Goal: Navigation & Orientation: Find specific page/section

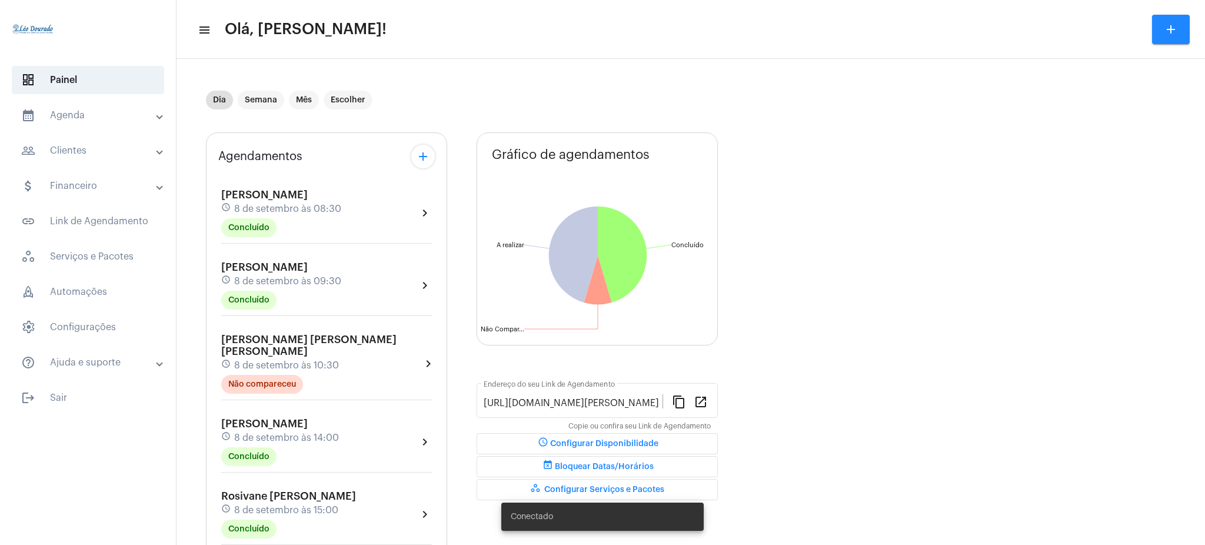
click at [80, 121] on mat-panel-title "calendar_month_outlined Agenda" at bounding box center [89, 115] width 136 height 14
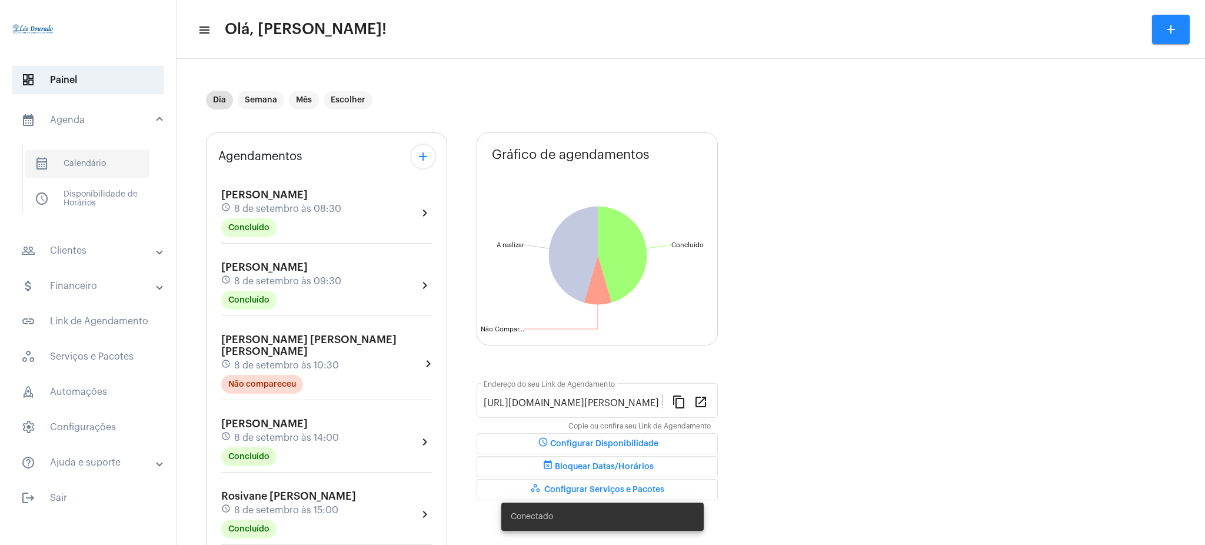
click at [85, 168] on span "calendar_month_outlined Calendário" at bounding box center [87, 163] width 124 height 28
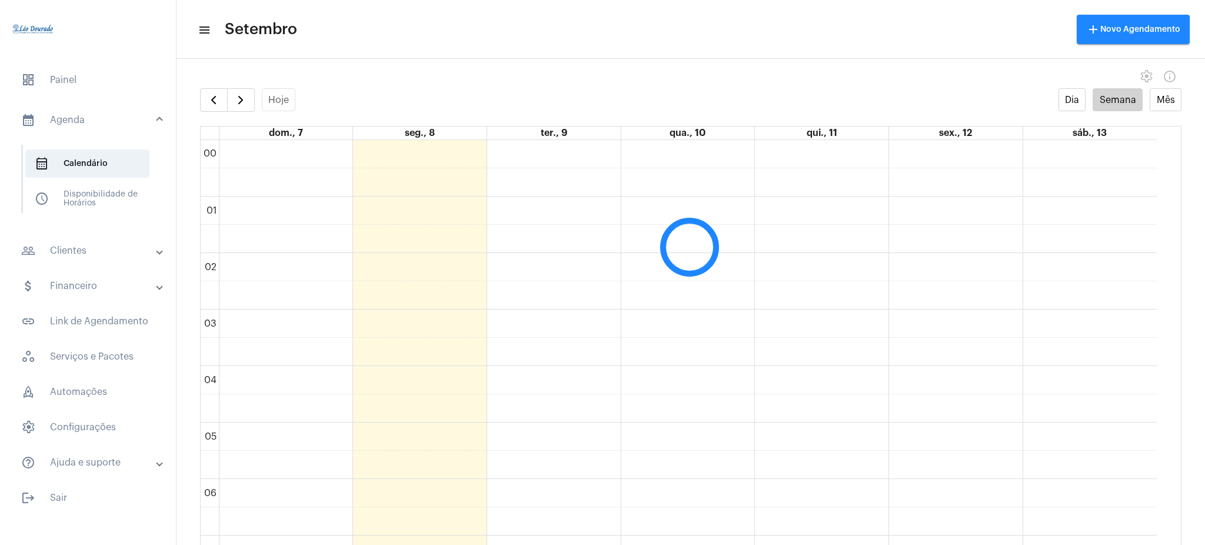
scroll to position [340, 0]
click at [55, 257] on mat-panel-title "people_outline Clientes" at bounding box center [89, 251] width 136 height 14
click at [89, 194] on span "people_outline Meus Clientes" at bounding box center [87, 201] width 124 height 28
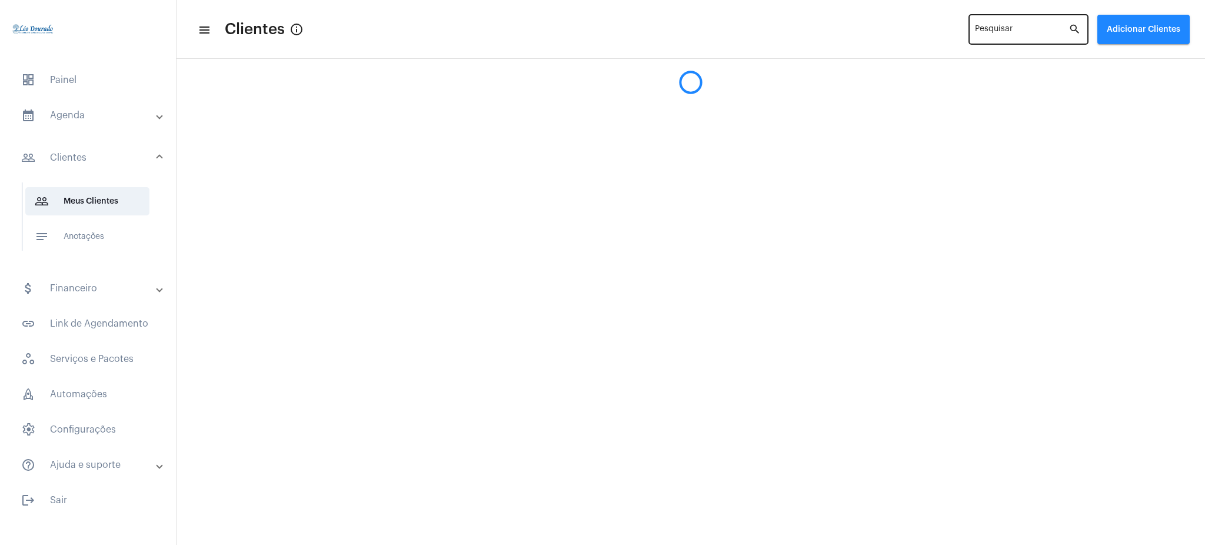
click at [1054, 22] on div "Pesquisar" at bounding box center [1022, 28] width 94 height 32
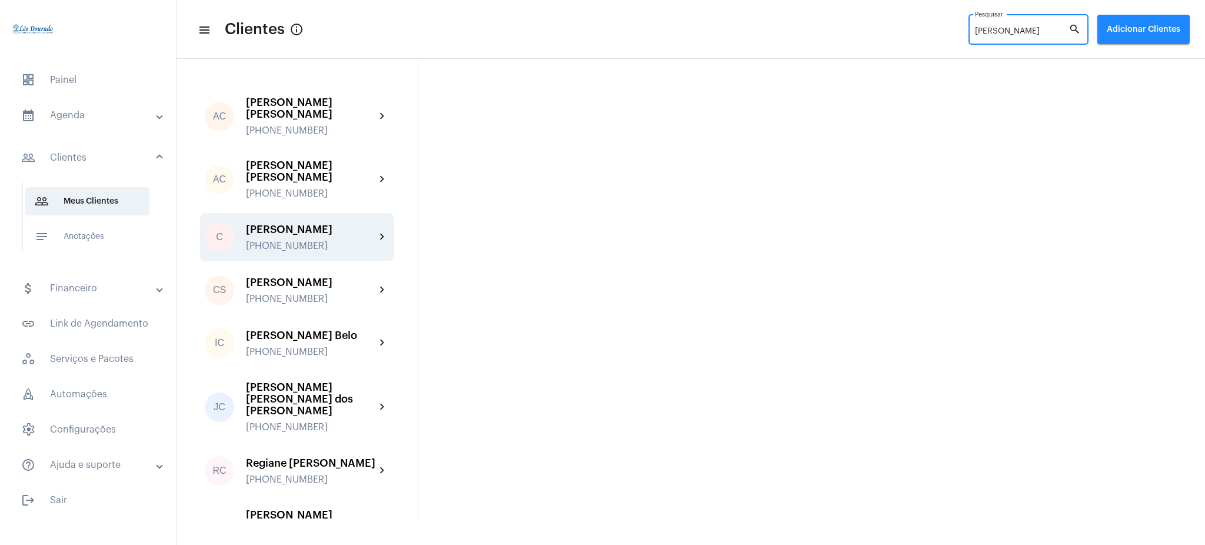
type input "[PERSON_NAME]"
click at [330, 242] on div "[PHONE_NUMBER]" at bounding box center [310, 246] width 129 height 11
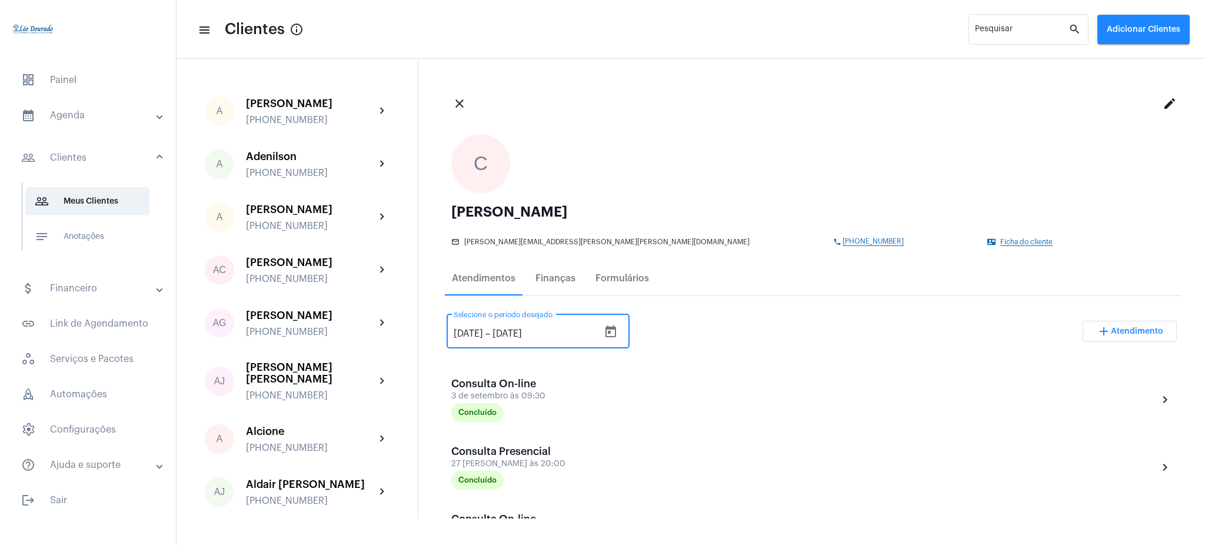
click at [467, 334] on input "[DATE]" at bounding box center [468, 333] width 29 height 11
type input "[DATE]"
click at [694, 351] on div "[DATE] [DATE] – [DATE] Selecione o período desejado add Atendimento" at bounding box center [812, 335] width 730 height 55
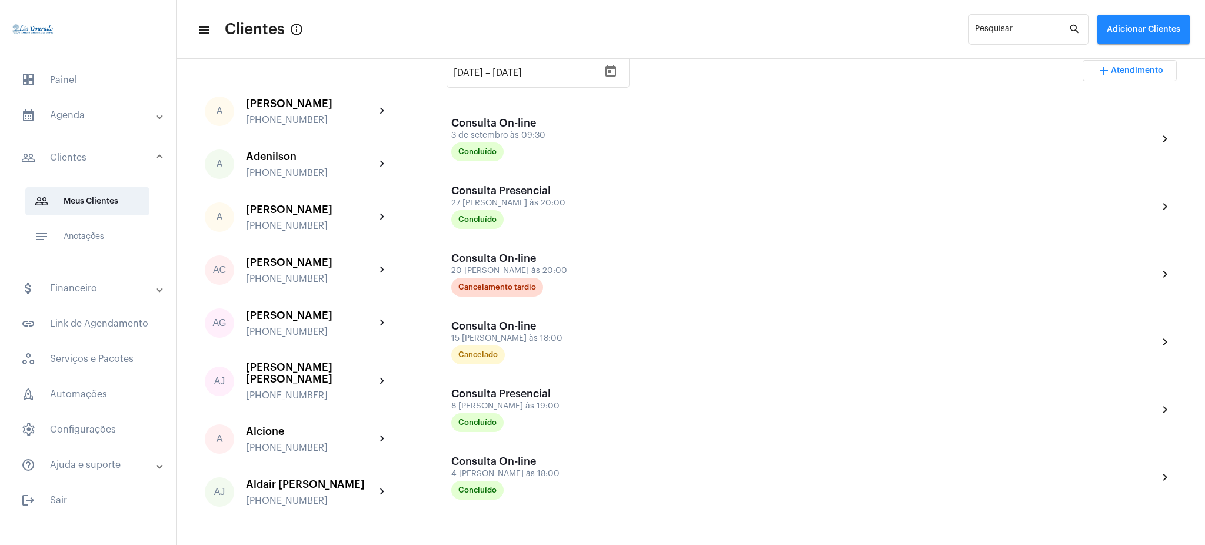
scroll to position [257, 0]
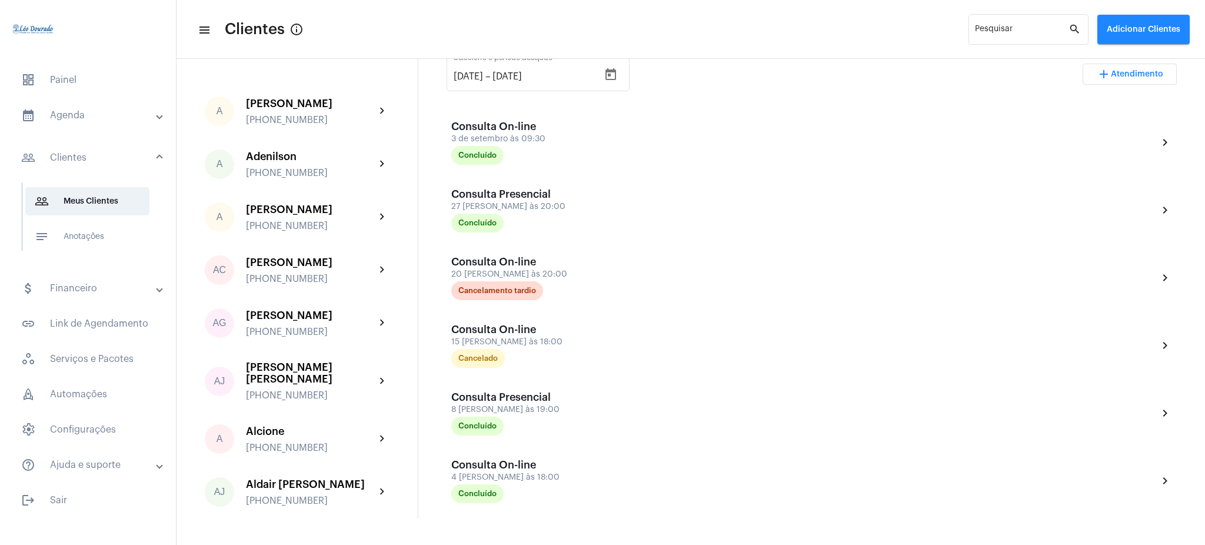
click at [105, 118] on mat-panel-title "calendar_month_outlined Agenda" at bounding box center [89, 115] width 136 height 14
click at [78, 161] on span "calendar_month_outlined Calendário" at bounding box center [87, 163] width 124 height 28
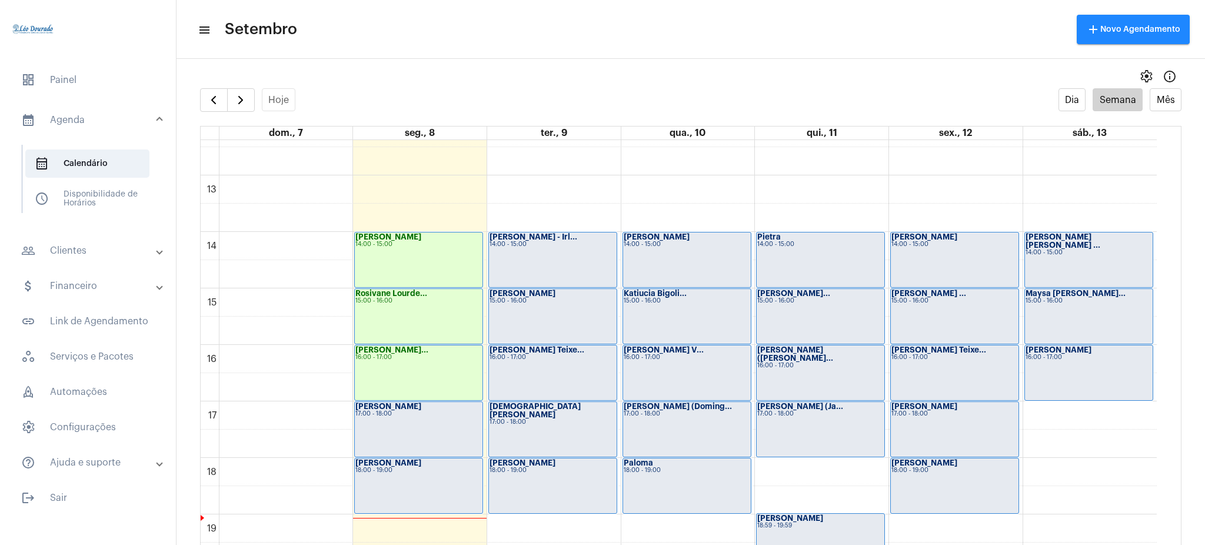
scroll to position [693, 0]
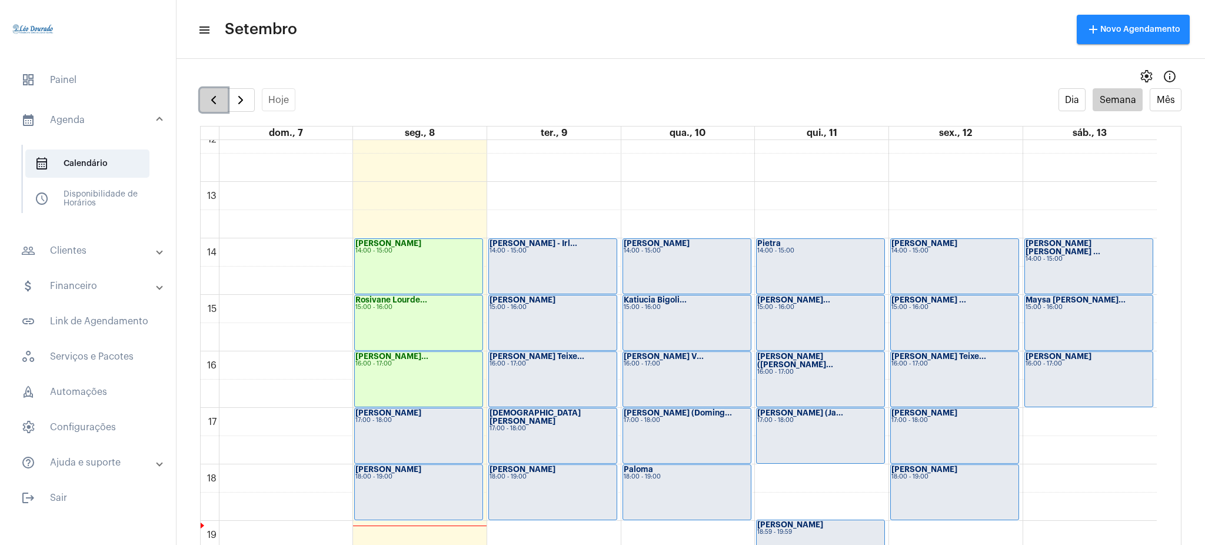
click at [207, 99] on span "button" at bounding box center [214, 100] width 14 height 14
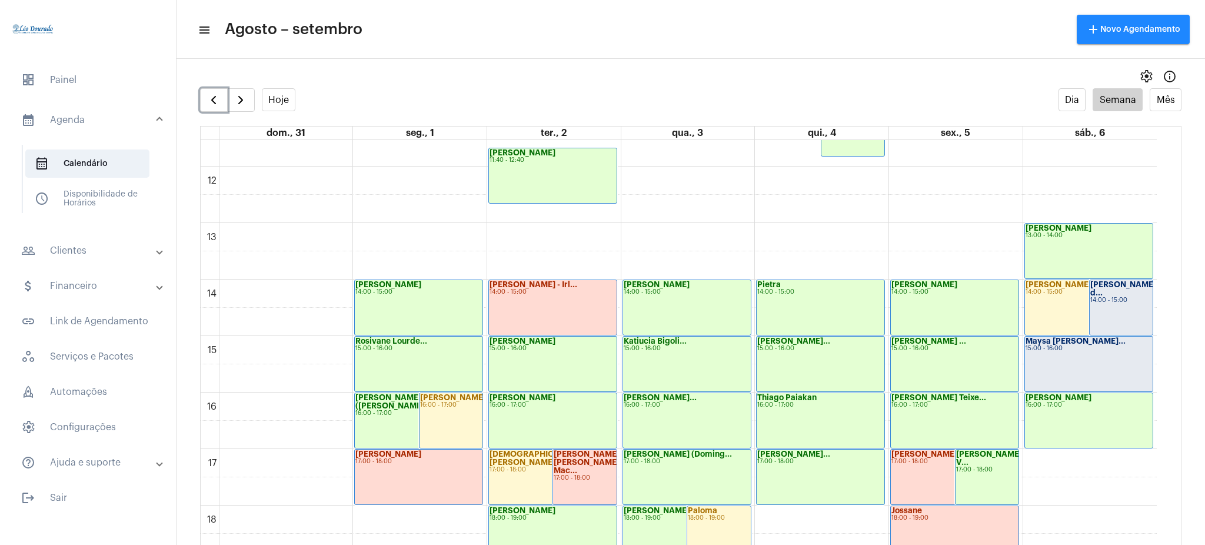
scroll to position [634, 0]
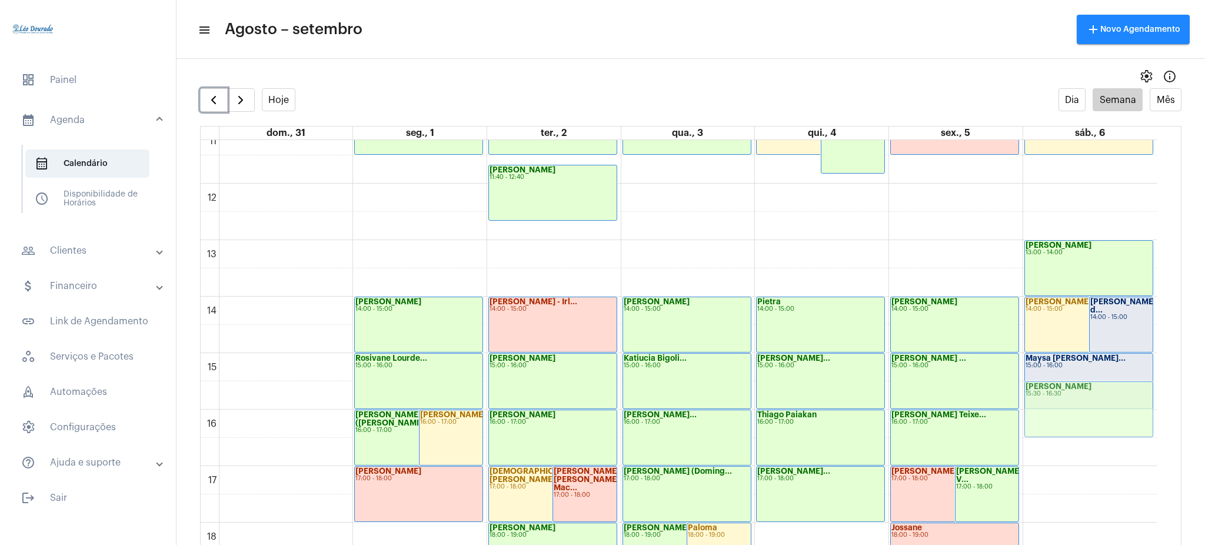
drag, startPoint x: 1115, startPoint y: 433, endPoint x: 1084, endPoint y: 431, distance: 31.3
click at [1084, 431] on div "[PERSON_NAME] 14:00 - 15:00 [PERSON_NAME] 14:00 - 15:00 Thiago 08:30 - 09:30 [P…" at bounding box center [1091, 184] width 134 height 1356
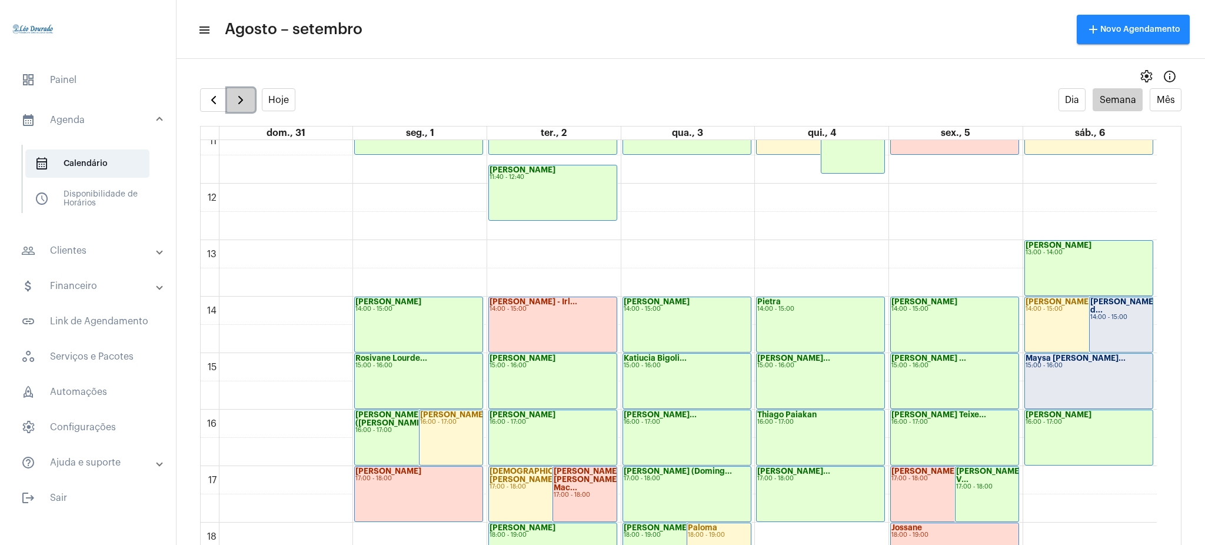
click at [234, 102] on span "button" at bounding box center [241, 100] width 14 height 14
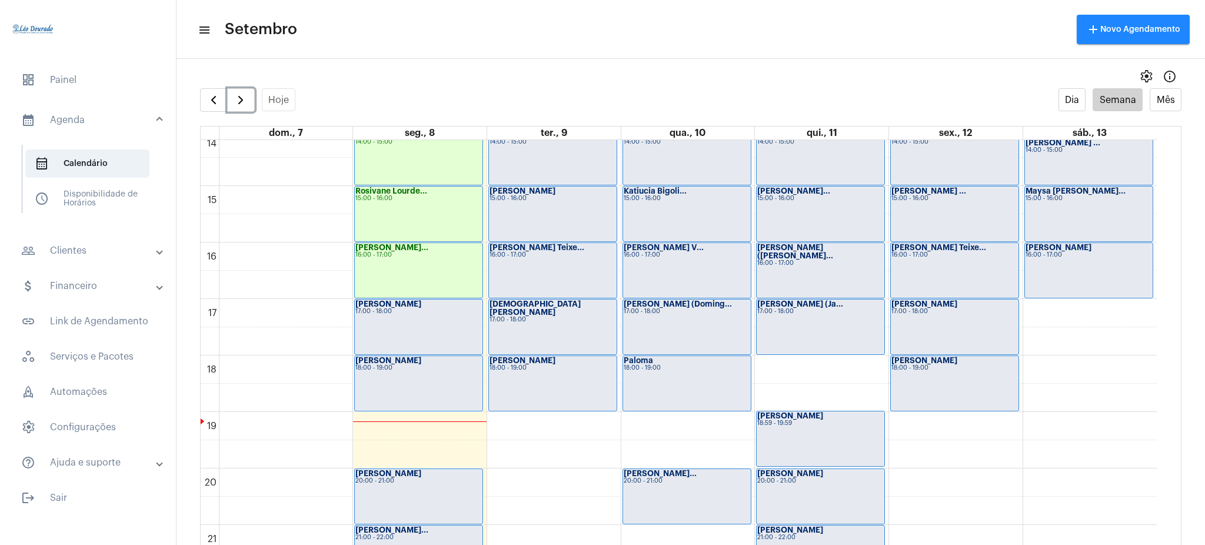
scroll to position [808, 0]
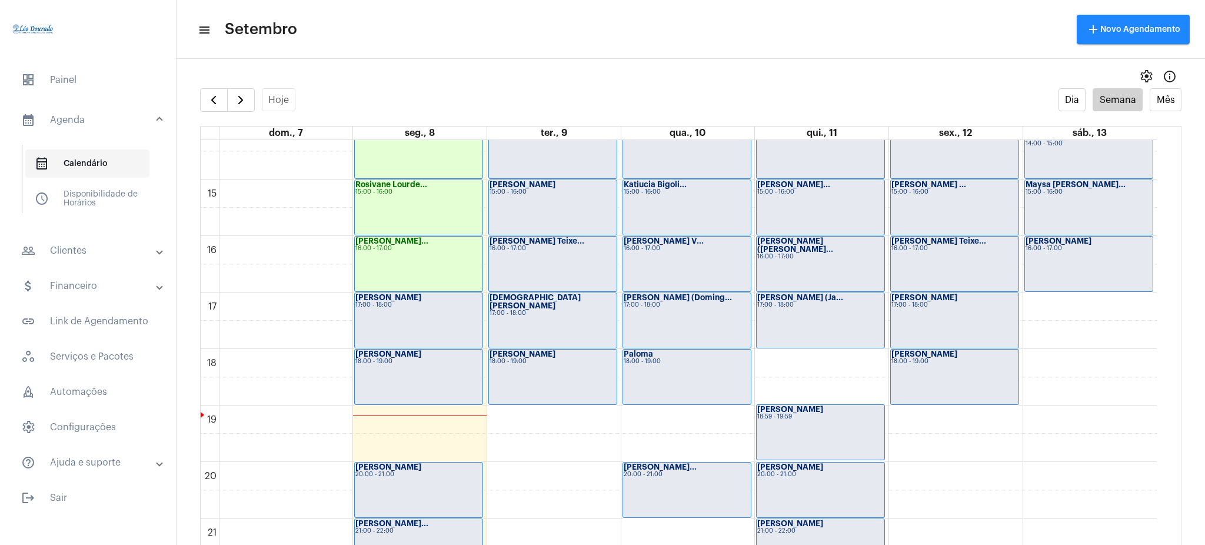
click at [87, 174] on span "calendar_month_outlined Calendário" at bounding box center [87, 163] width 124 height 28
click at [65, 240] on mat-expansion-panel-header "people_outline Clientes" at bounding box center [91, 251] width 169 height 28
click at [62, 202] on span "people_outline Meus Clientes" at bounding box center [87, 201] width 124 height 28
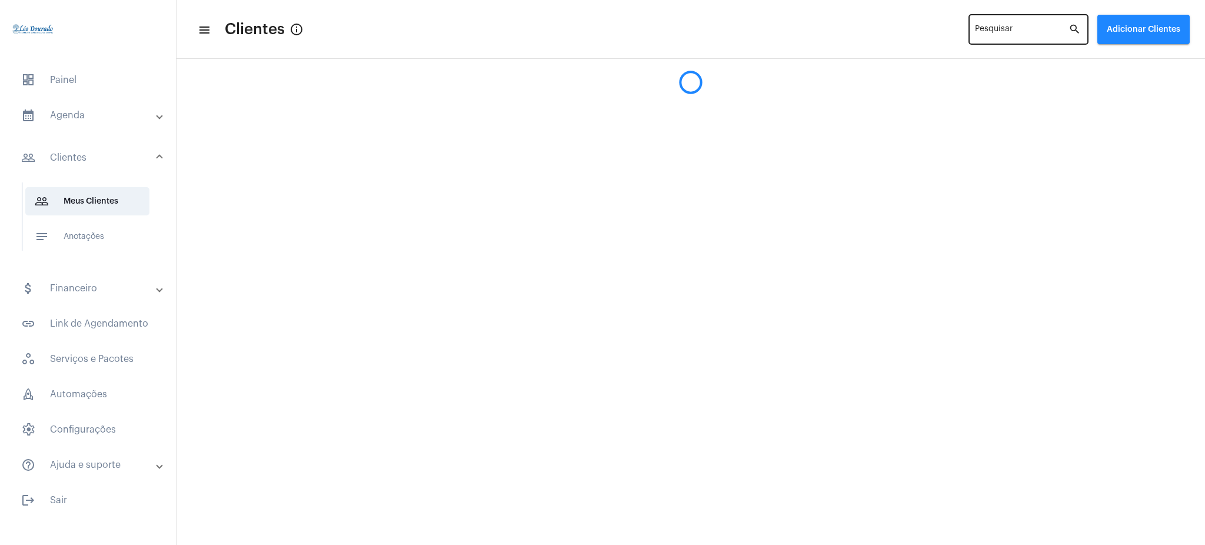
click at [1054, 29] on input "Pesquisar" at bounding box center [1022, 31] width 94 height 9
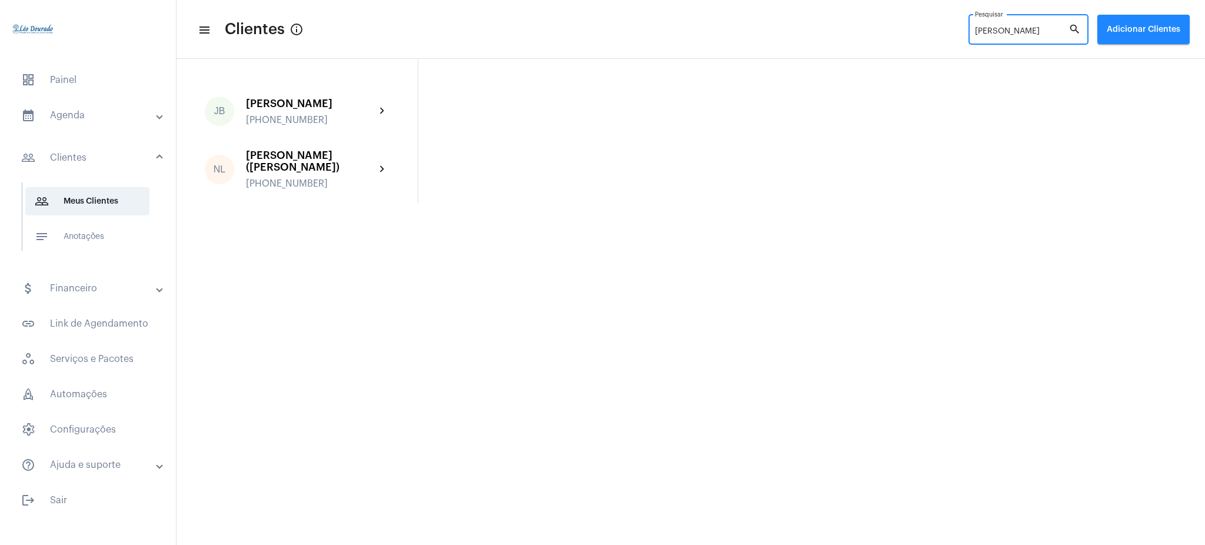
type input "J"
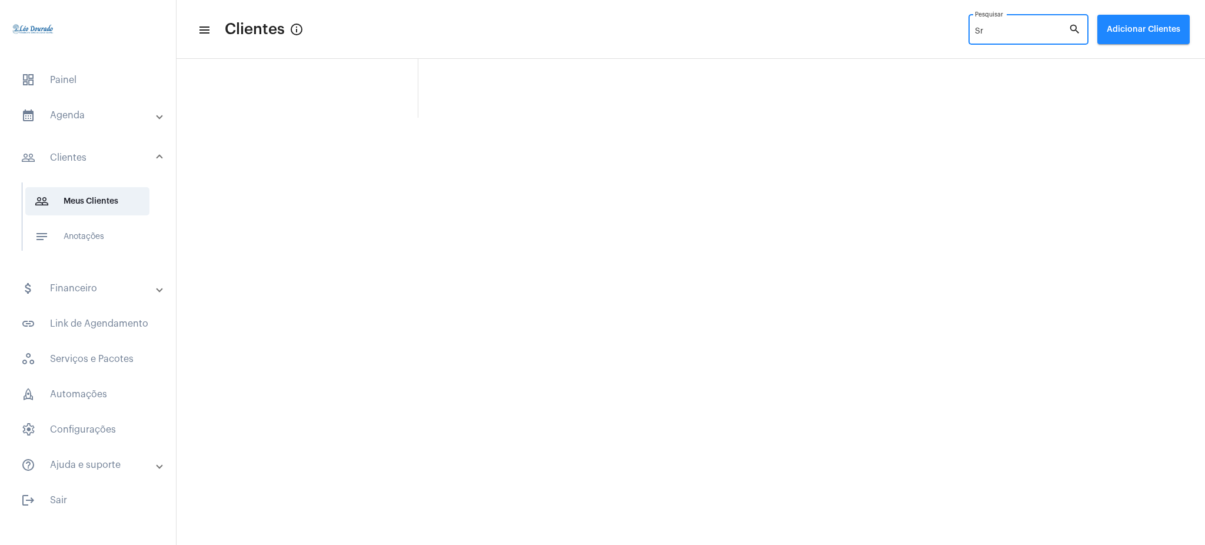
type input "S"
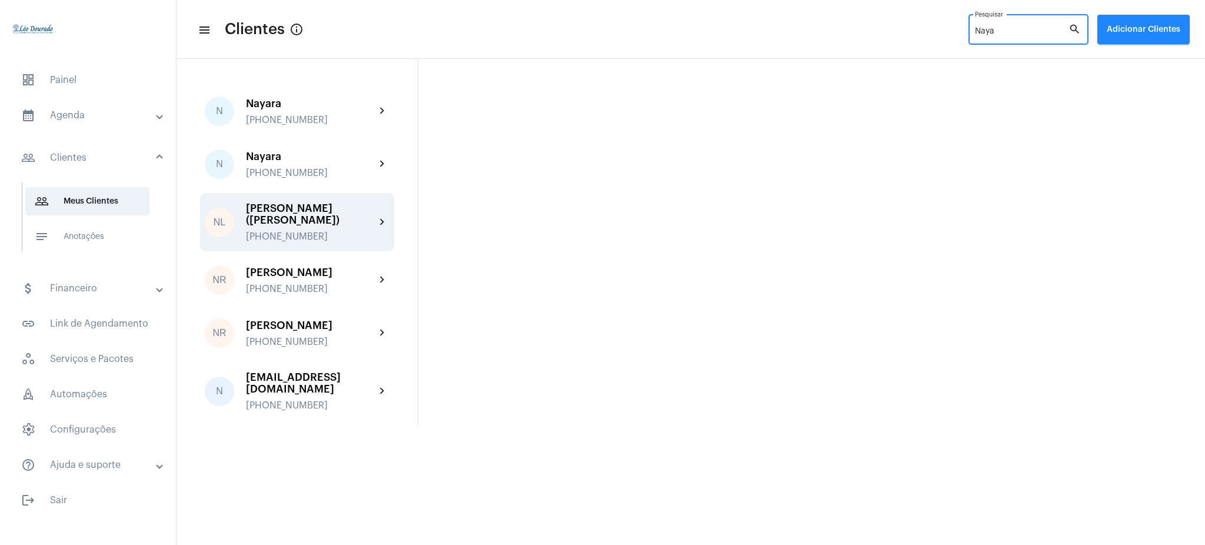
type input "Naya"
click at [355, 216] on div "[PERSON_NAME] ([PERSON_NAME]) [PHONE_NUMBER]" at bounding box center [310, 221] width 129 height 39
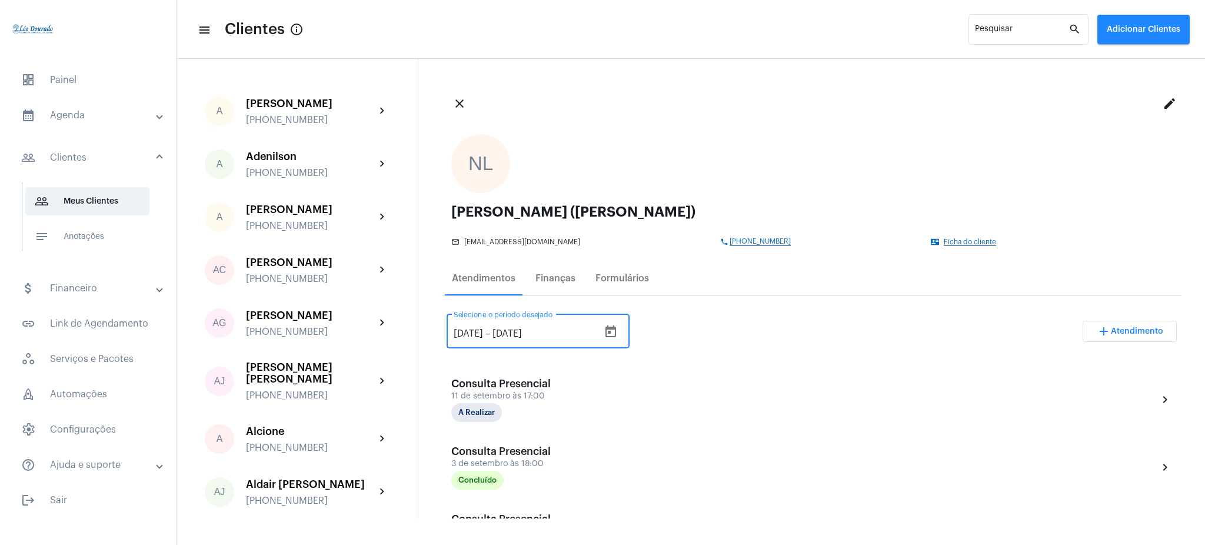
click at [467, 333] on input "[DATE]" at bounding box center [468, 333] width 29 height 11
type input "[DATE]"
click at [786, 347] on div "[DATE] [DATE] – [DATE] Selecione o período desejado add Atendimento" at bounding box center [812, 335] width 730 height 55
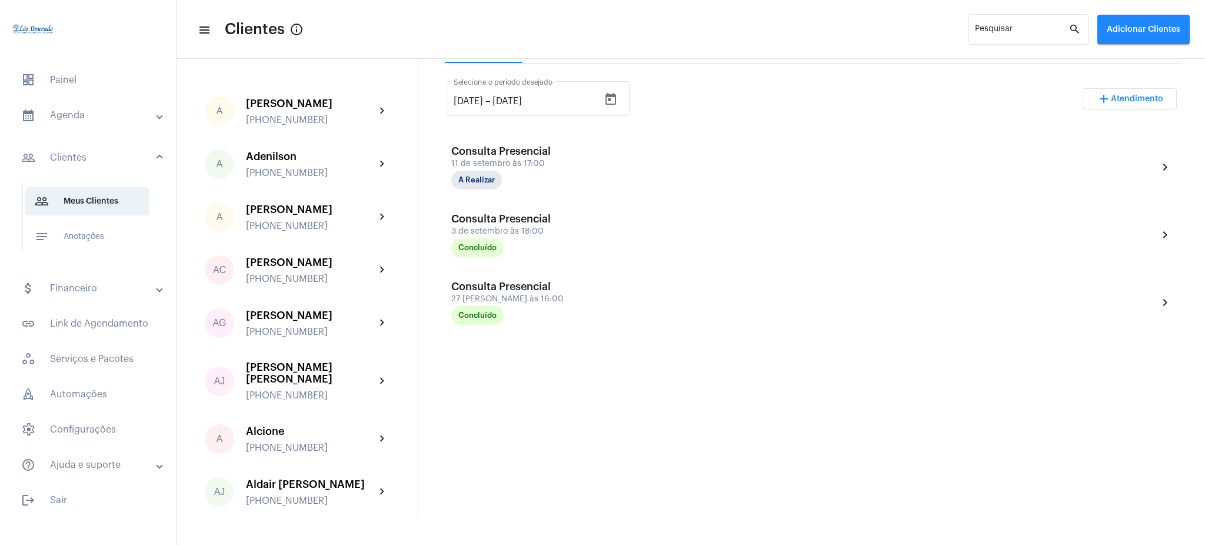
click at [77, 108] on mat-expansion-panel-header "calendar_month_outlined Agenda" at bounding box center [91, 115] width 169 height 28
click at [92, 165] on span "calendar_month_outlined Calendário" at bounding box center [87, 163] width 124 height 28
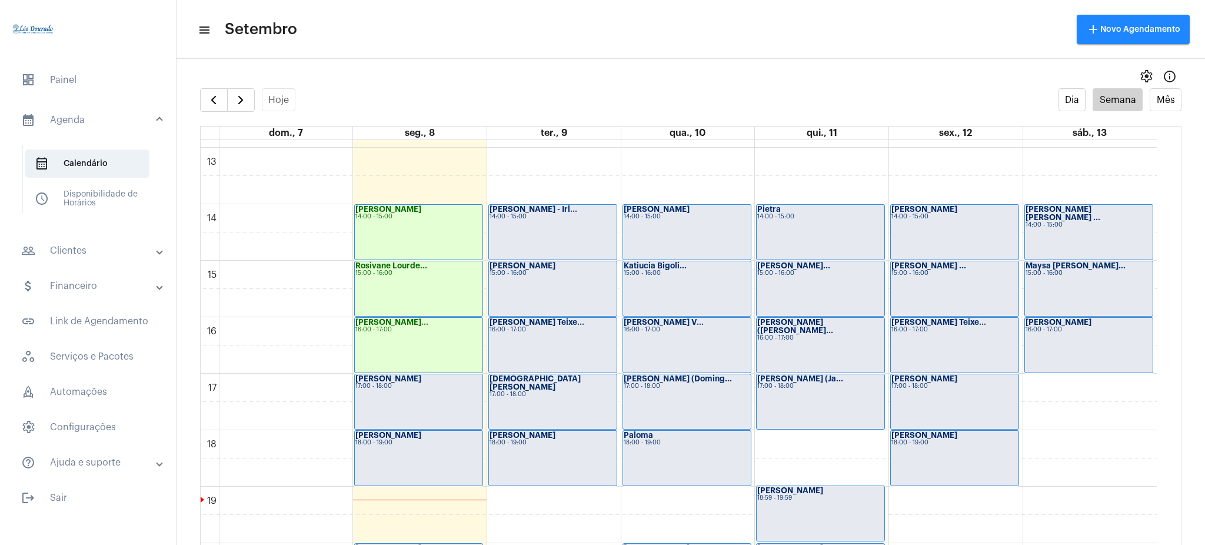
scroll to position [731, 0]
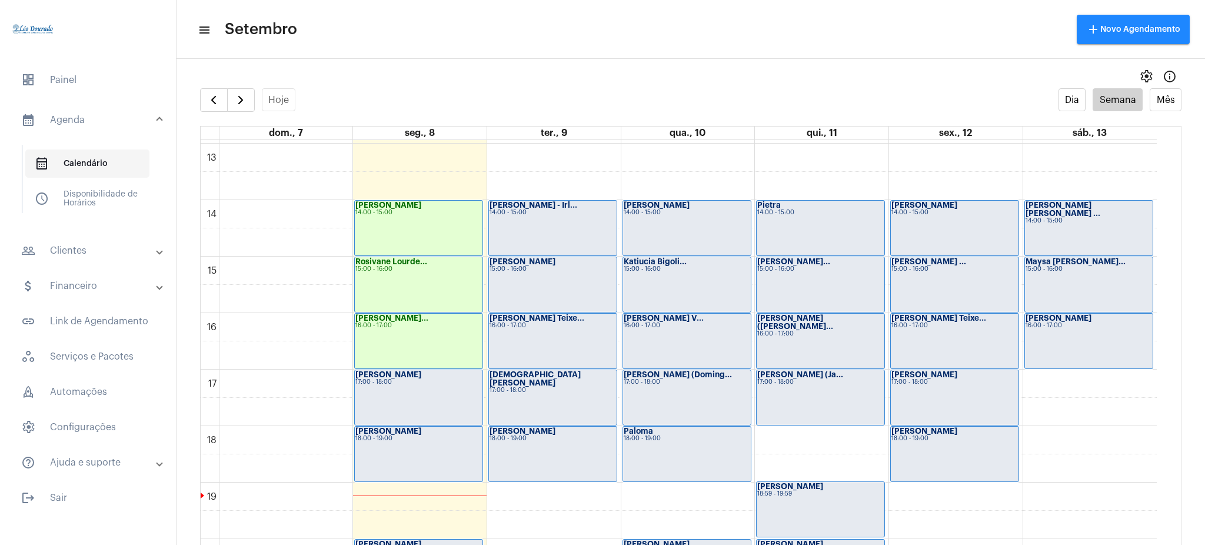
click at [108, 167] on span "calendar_month_outlined Calendário" at bounding box center [87, 163] width 124 height 28
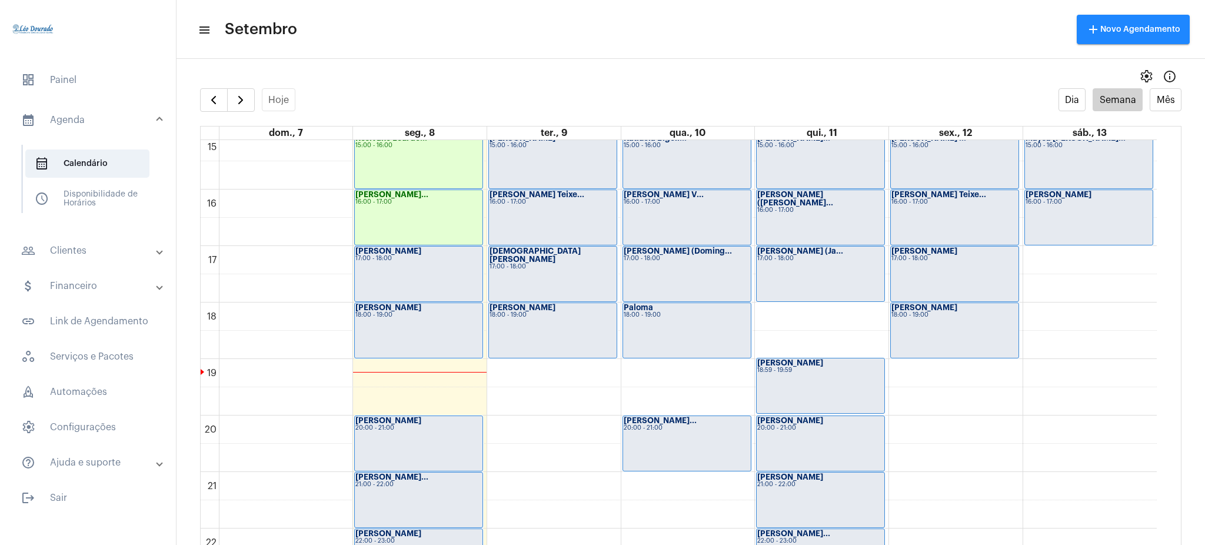
scroll to position [927, 0]
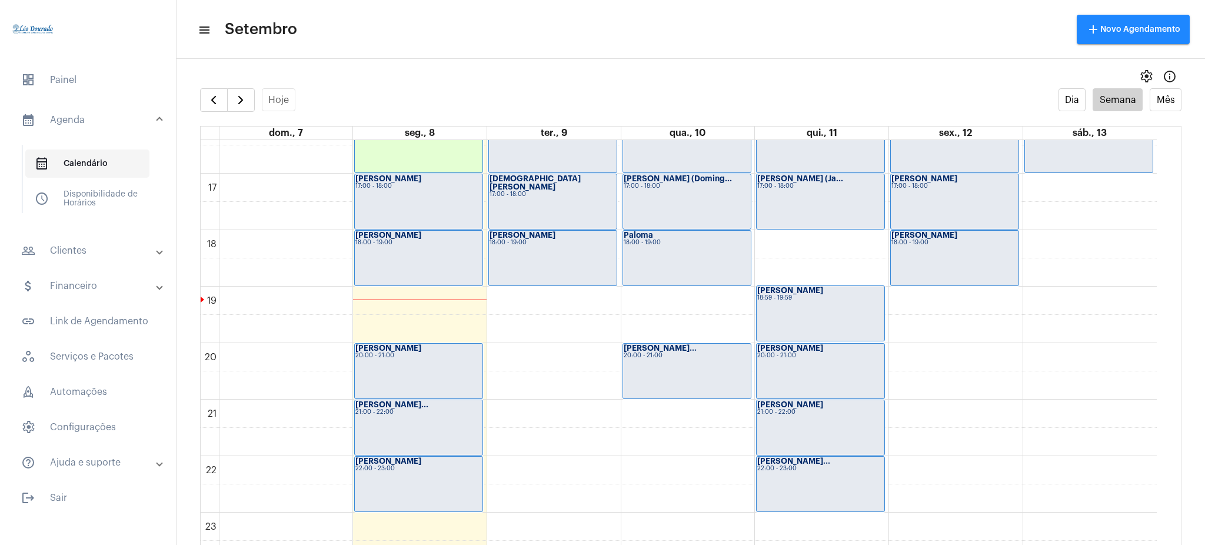
click at [102, 164] on span "calendar_month_outlined Calendário" at bounding box center [87, 163] width 124 height 28
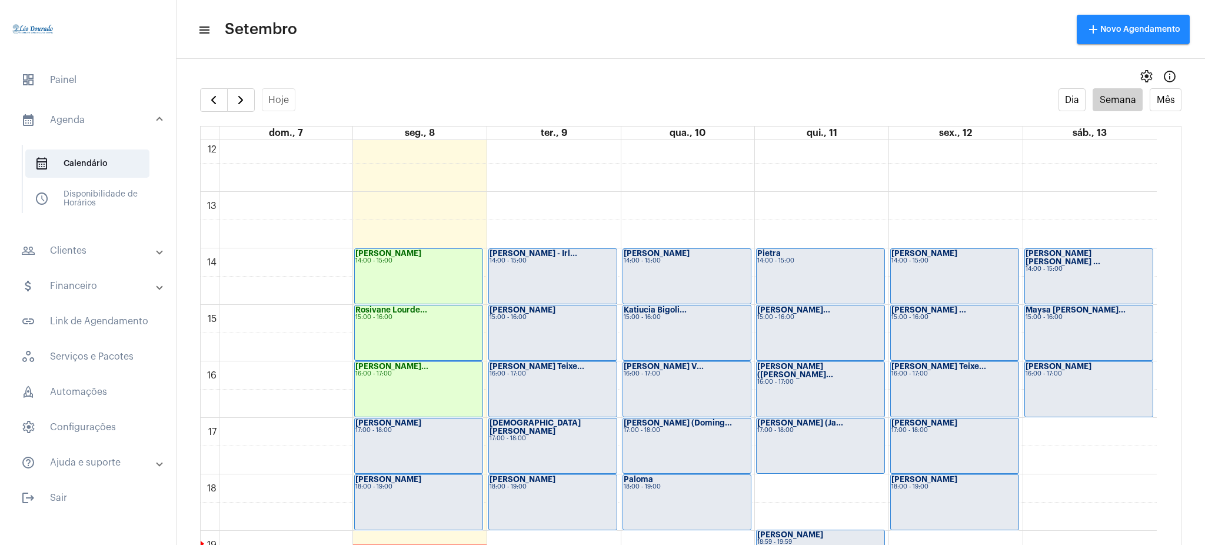
scroll to position [681, 0]
click at [93, 121] on mat-panel-title "calendar_month_outlined Agenda" at bounding box center [89, 120] width 136 height 14
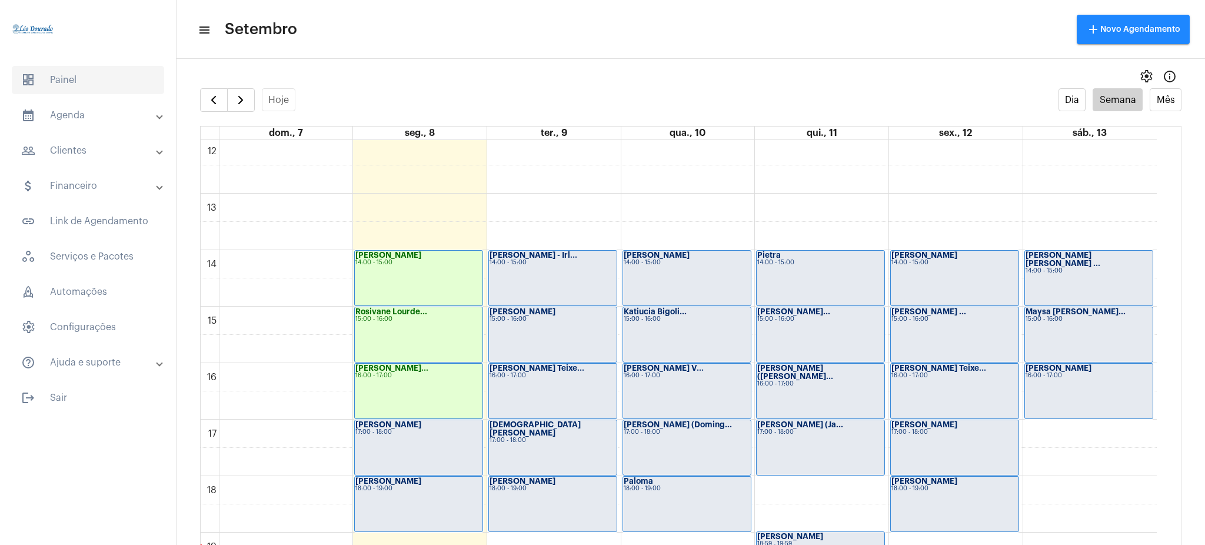
click at [88, 75] on span "dashboard Painel" at bounding box center [88, 80] width 152 height 28
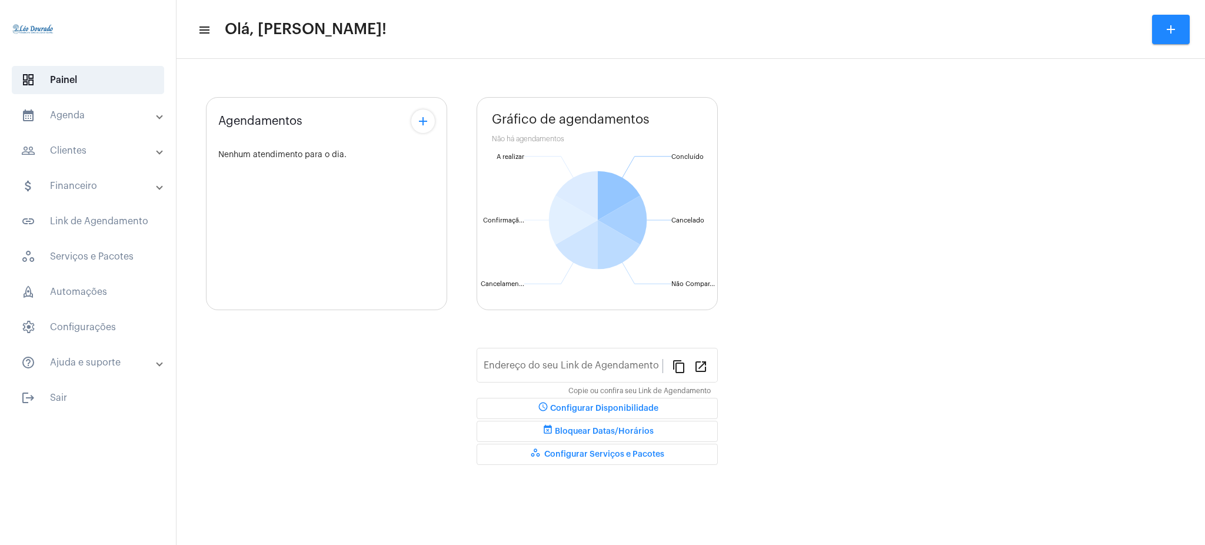
type input "[URL][DOMAIN_NAME][PERSON_NAME]"
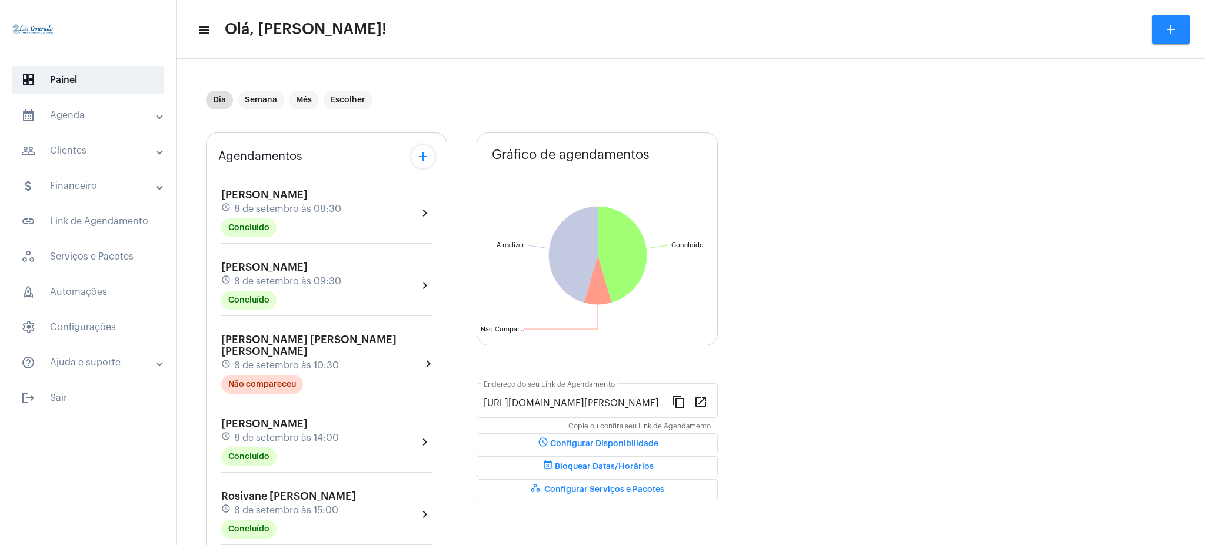
click at [87, 112] on mat-panel-title "calendar_month_outlined Agenda" at bounding box center [89, 115] width 136 height 14
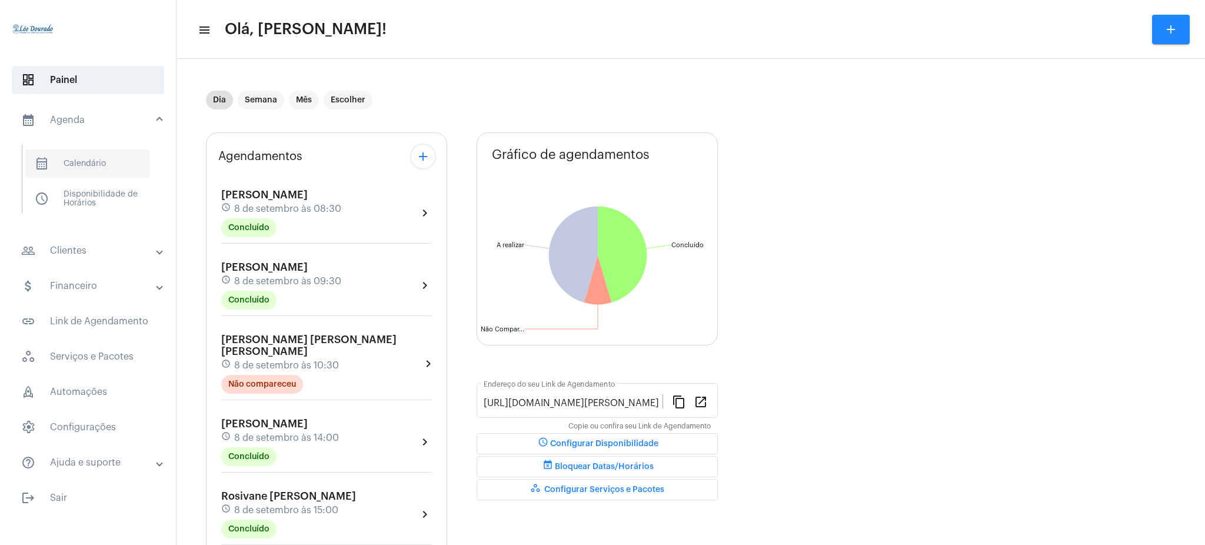
click at [89, 159] on span "calendar_month_outlined Calendário" at bounding box center [87, 163] width 124 height 28
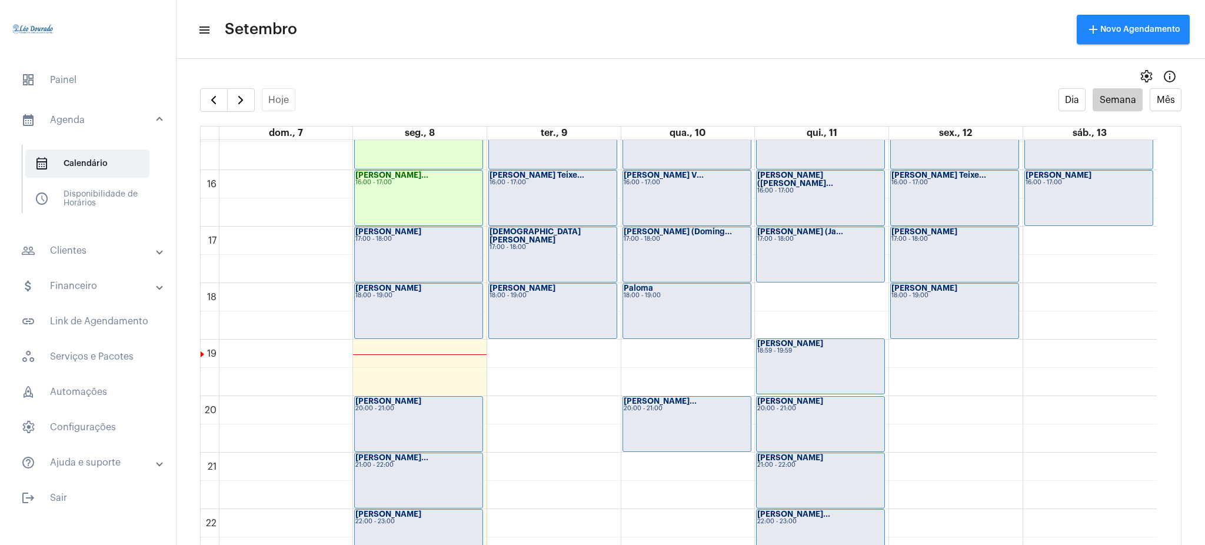
scroll to position [927, 0]
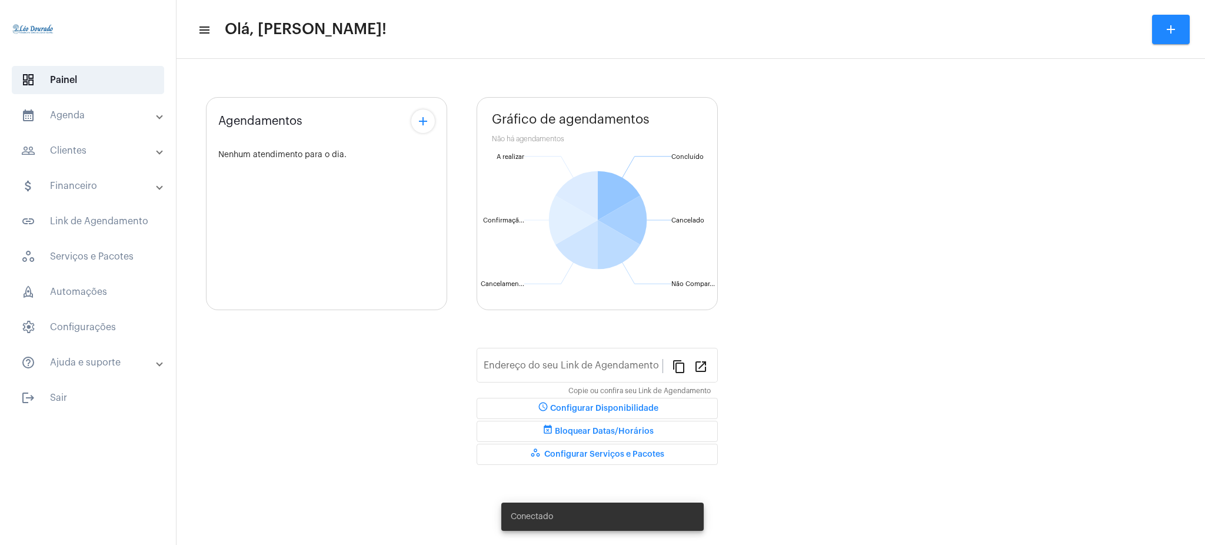
type input "[URL][DOMAIN_NAME][PERSON_NAME]"
